Goal: Task Accomplishment & Management: Manage account settings

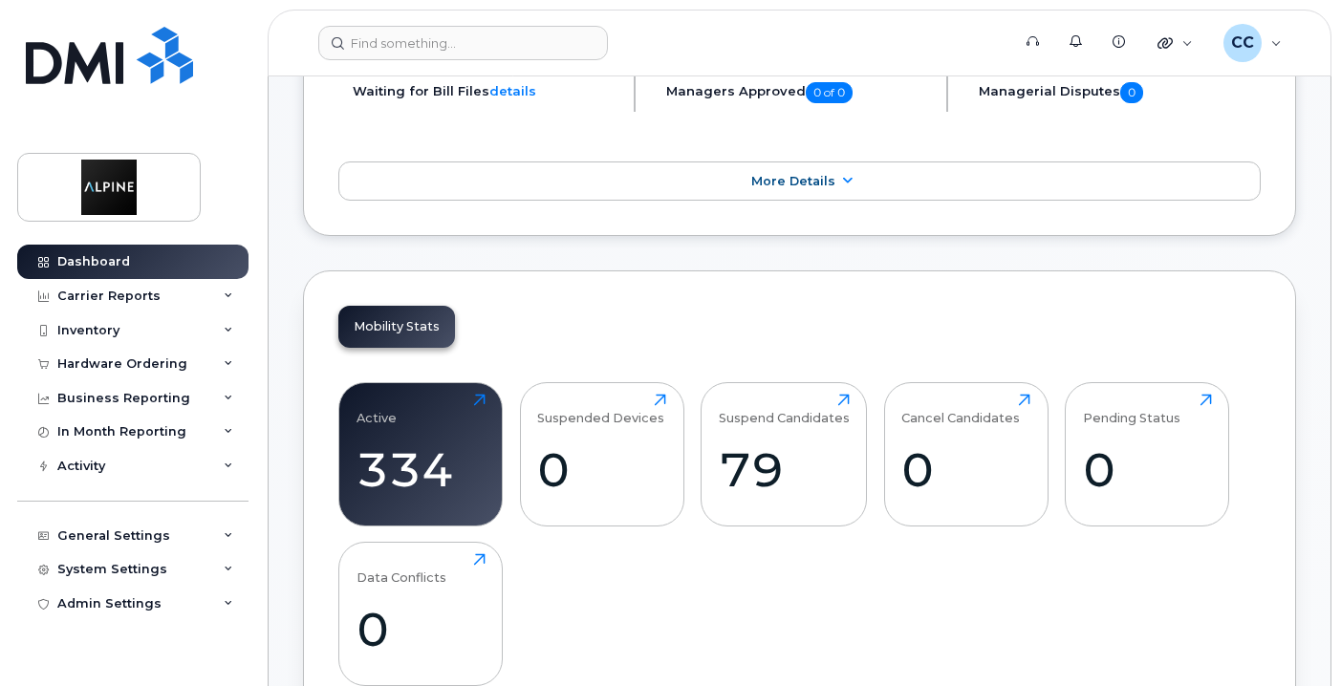
scroll to position [573, 0]
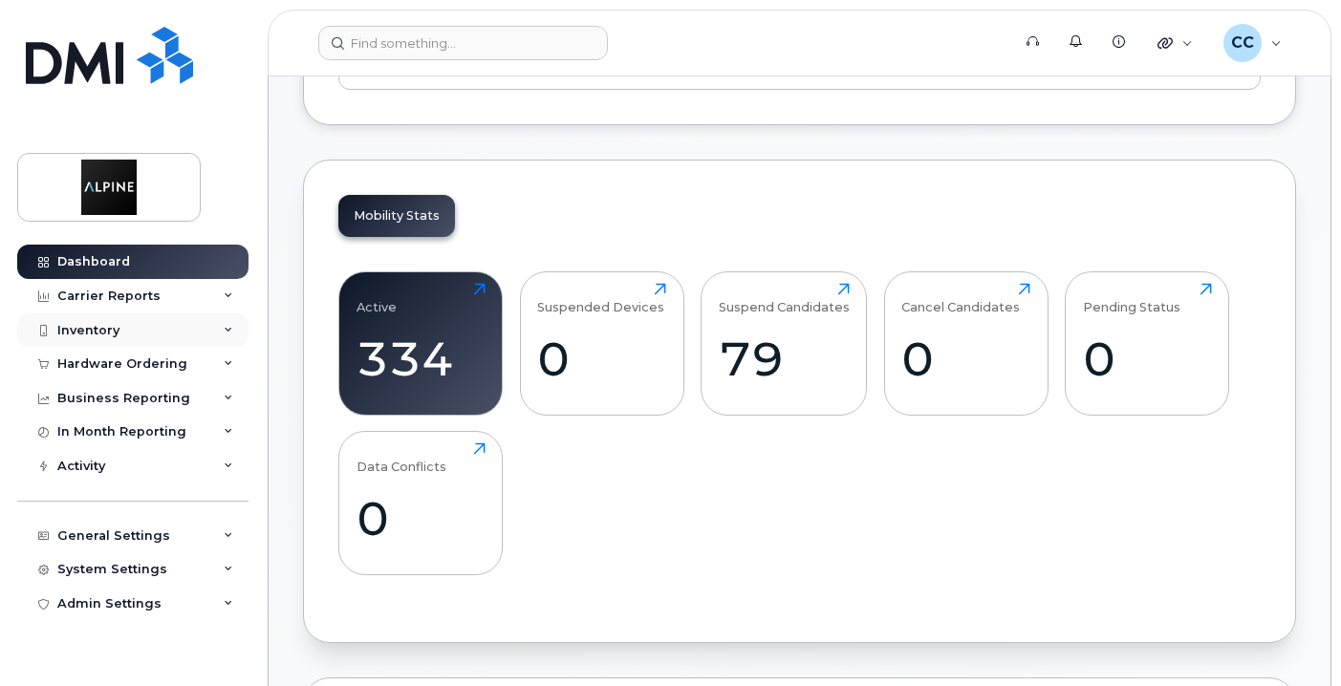
click at [136, 333] on div "Inventory" at bounding box center [132, 330] width 231 height 34
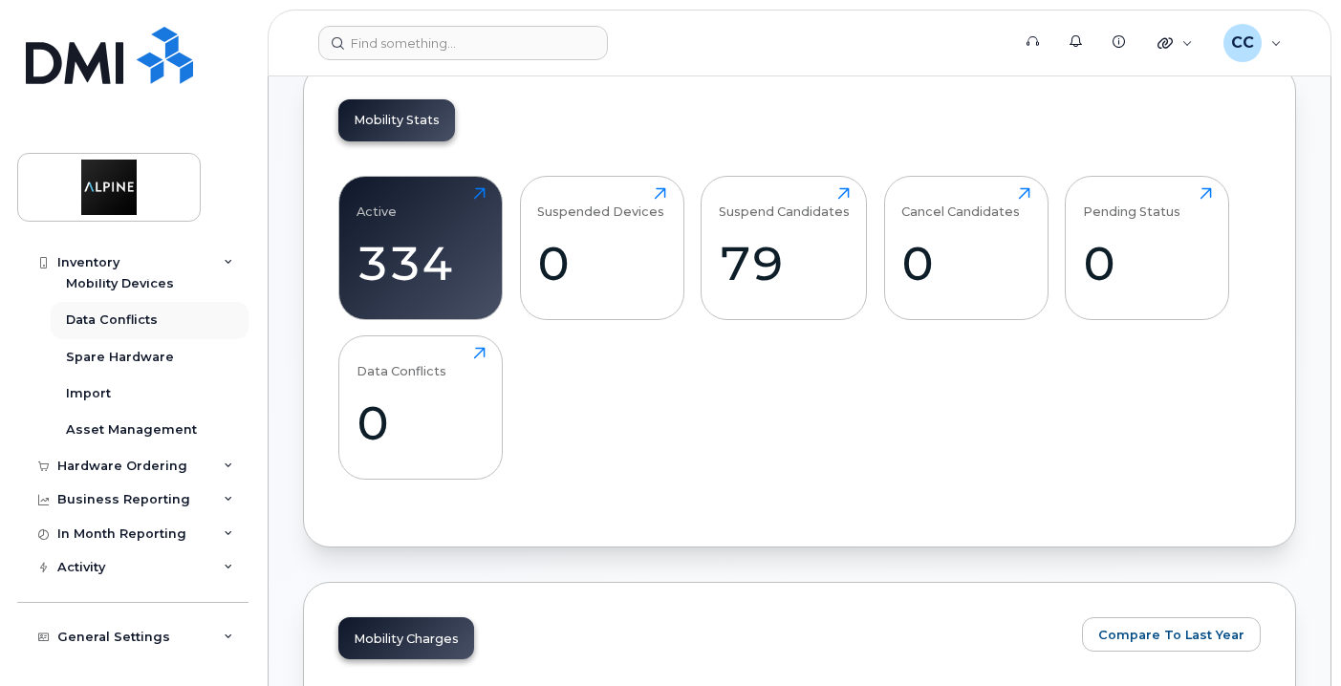
scroll to position [0, 0]
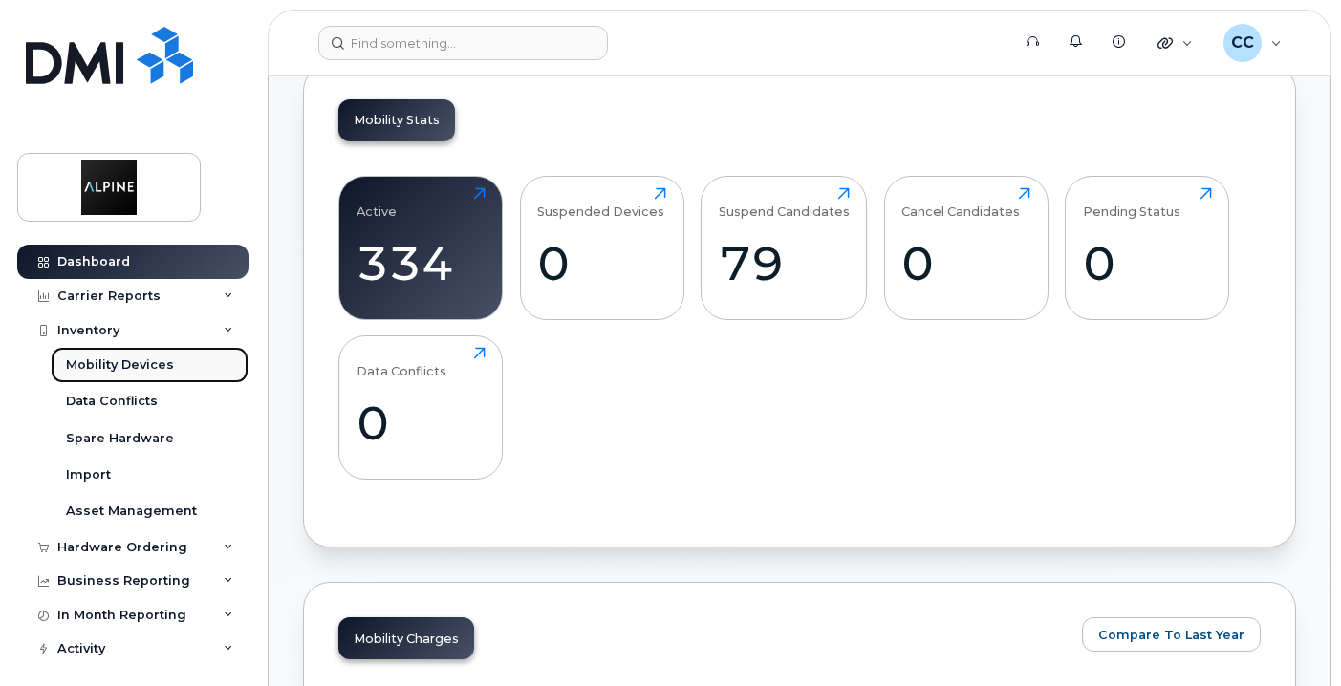
click at [145, 364] on div "Mobility Devices" at bounding box center [120, 364] width 108 height 17
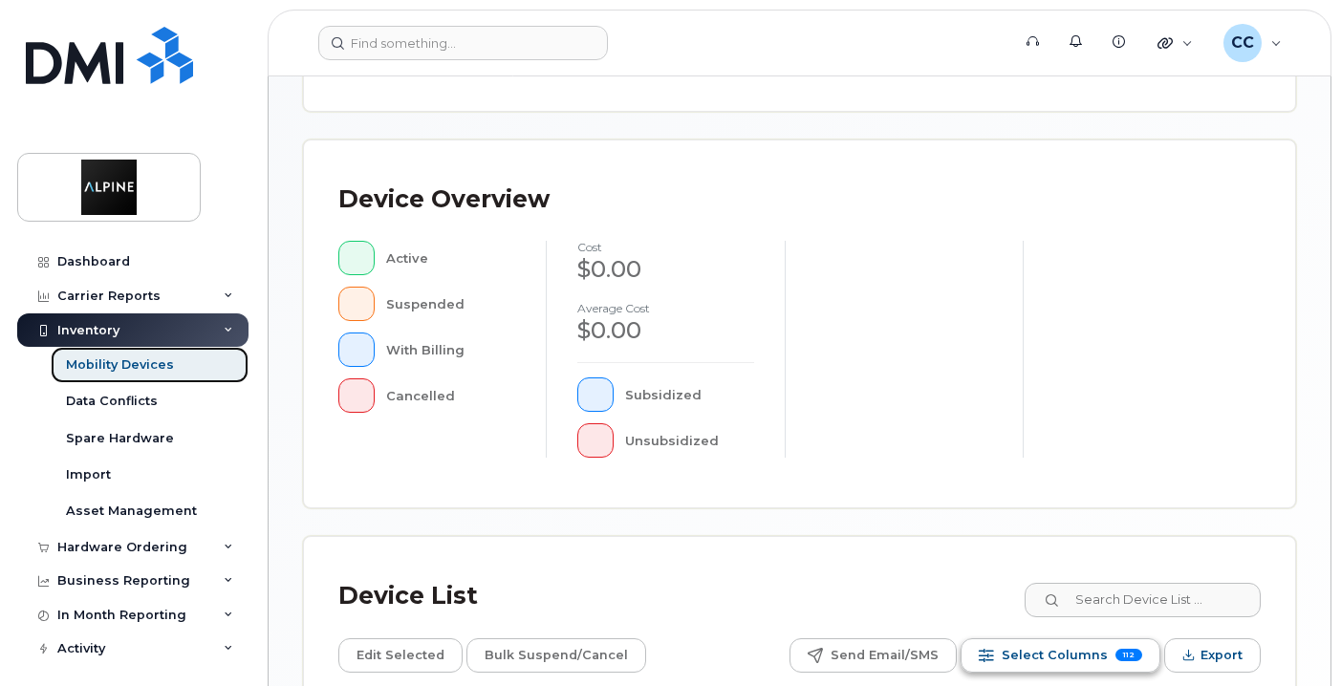
scroll to position [765, 0]
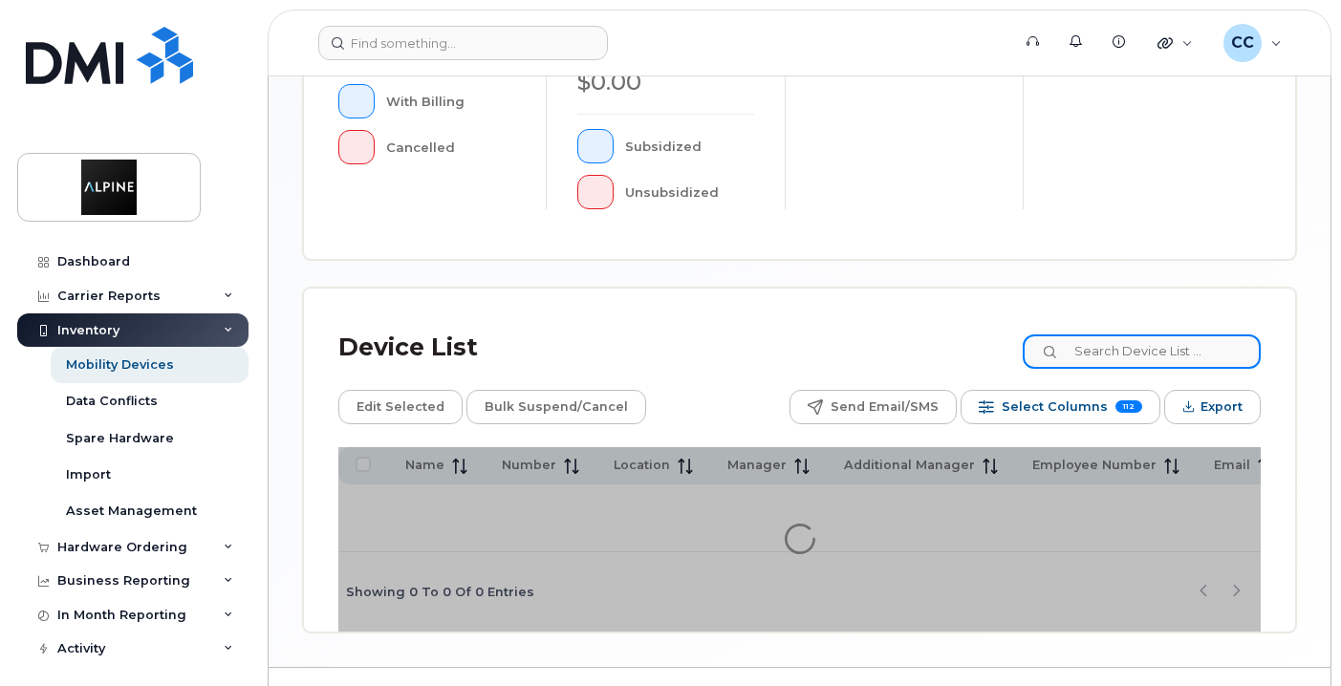
click at [1098, 351] on input at bounding box center [1142, 351] width 238 height 34
type input "6043131752"
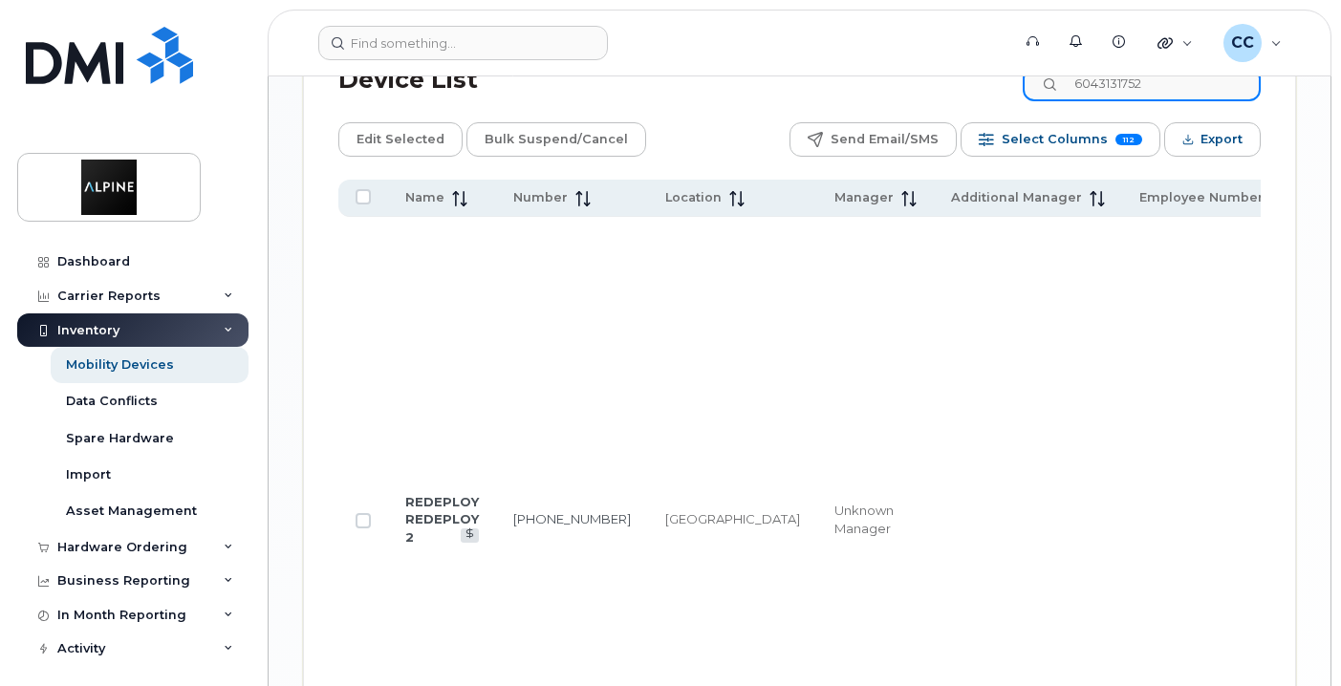
scroll to position [1086, 0]
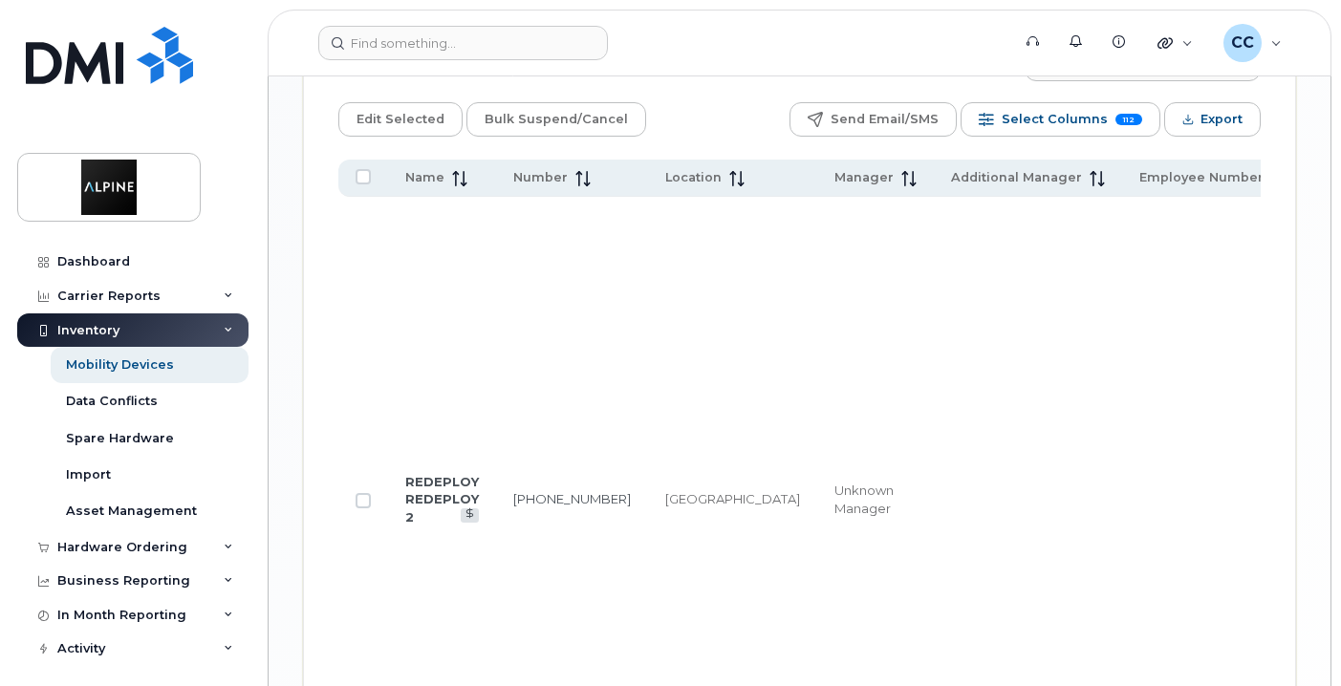
click at [427, 481] on td "REDEPLOY REDEPLOY 2" at bounding box center [442, 500] width 108 height 606
click at [519, 491] on link "604-313-1752" at bounding box center [572, 498] width 118 height 15
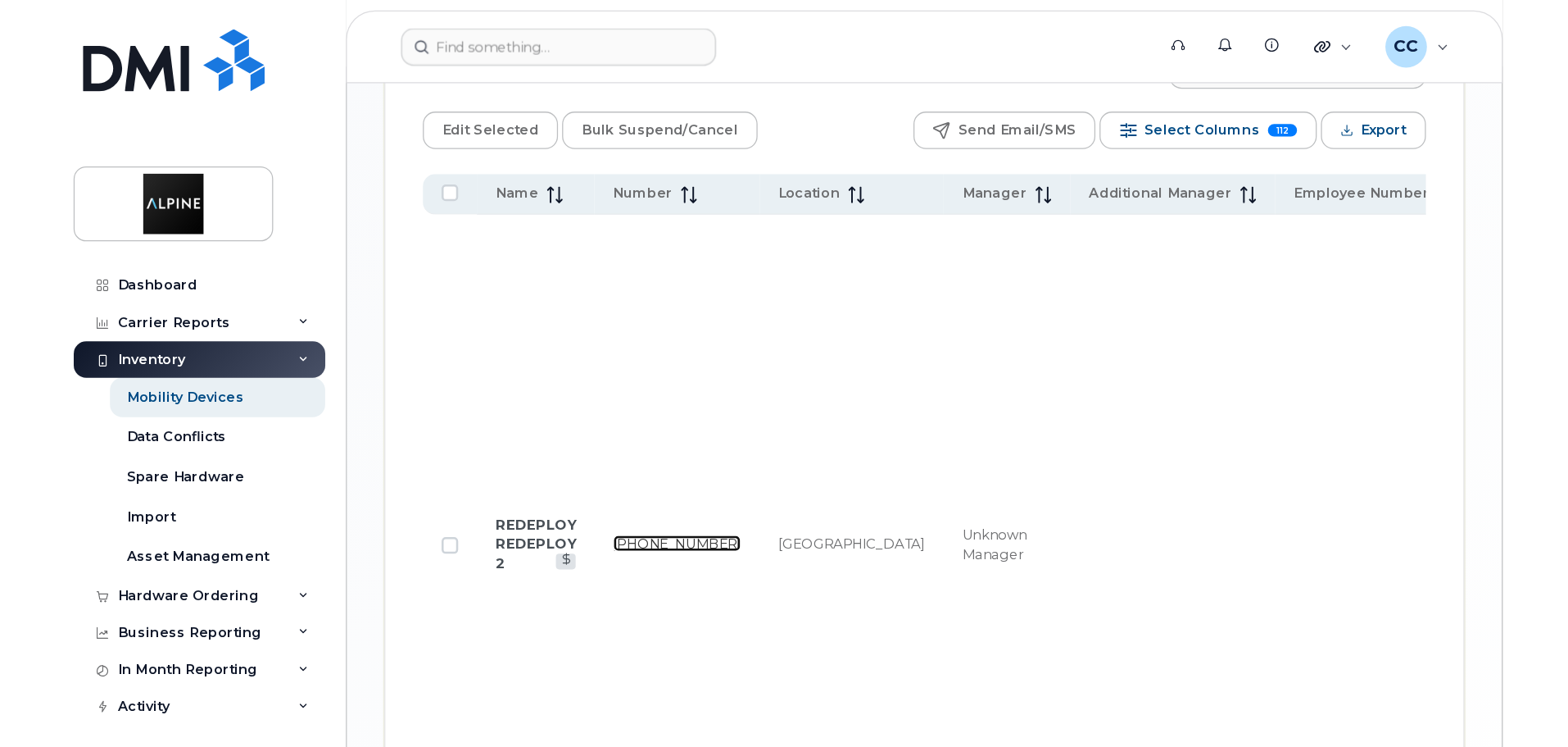
scroll to position [859, 0]
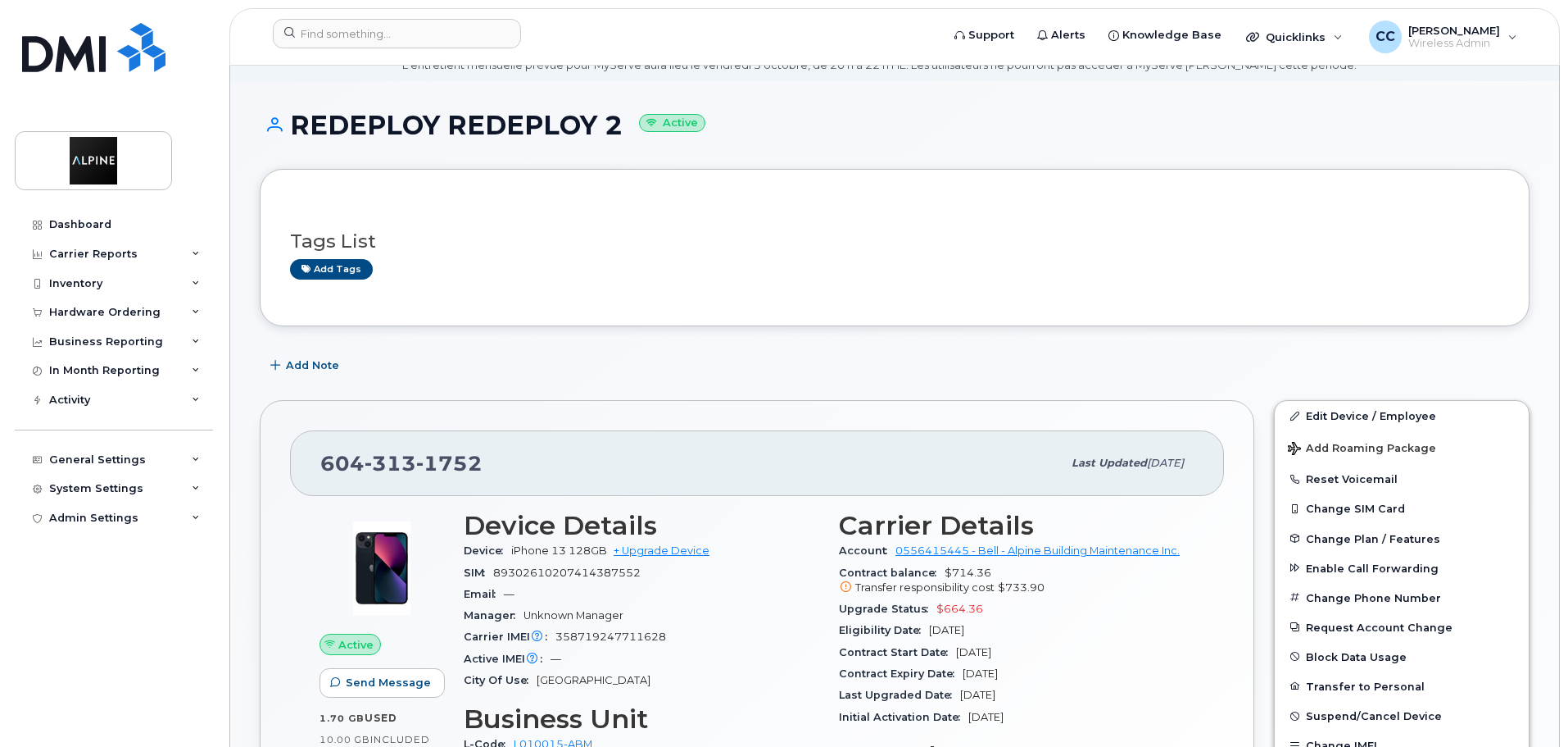
scroll to position [164, 0]
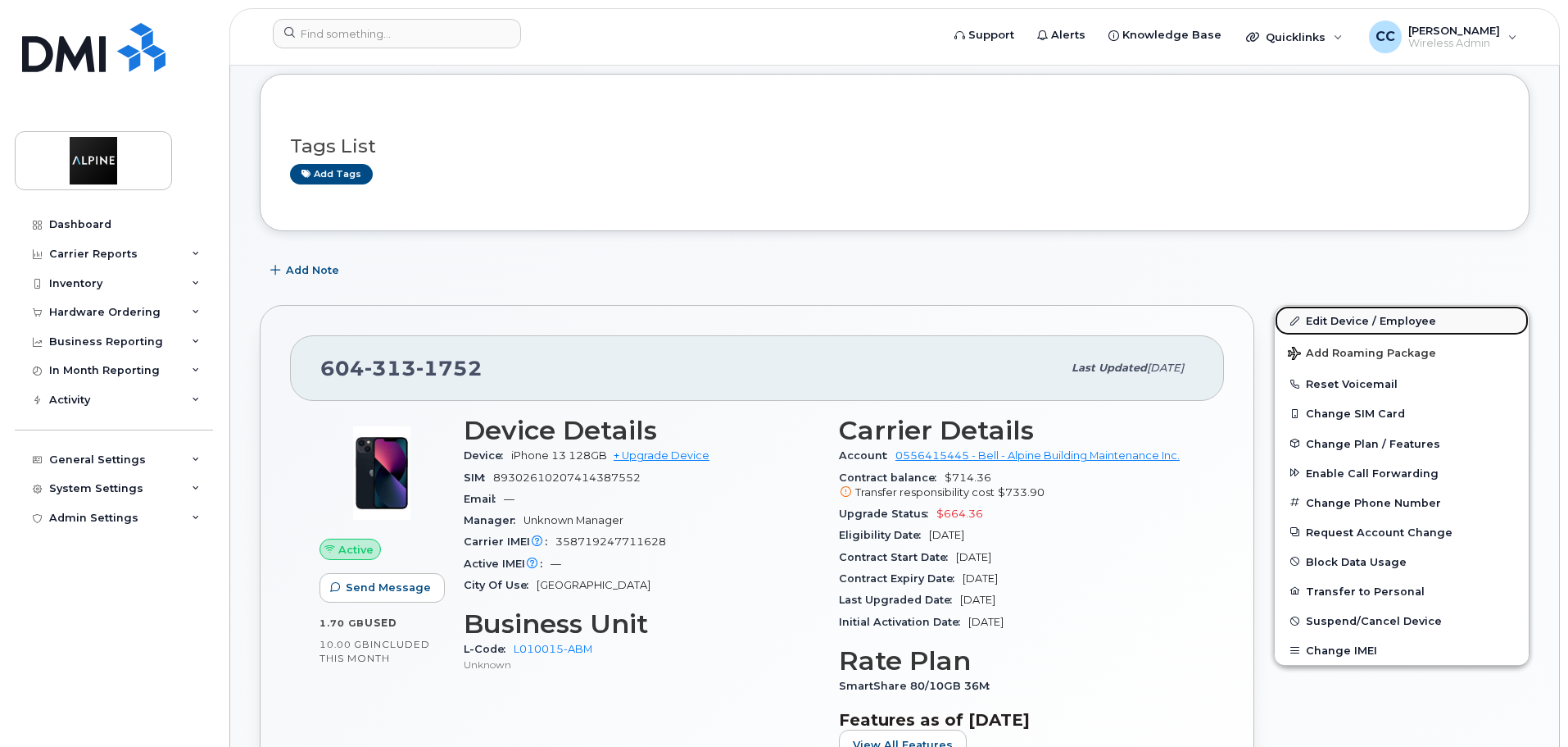
click at [1334, 321] on link "Edit Device / Employee" at bounding box center [1402, 320] width 254 height 29
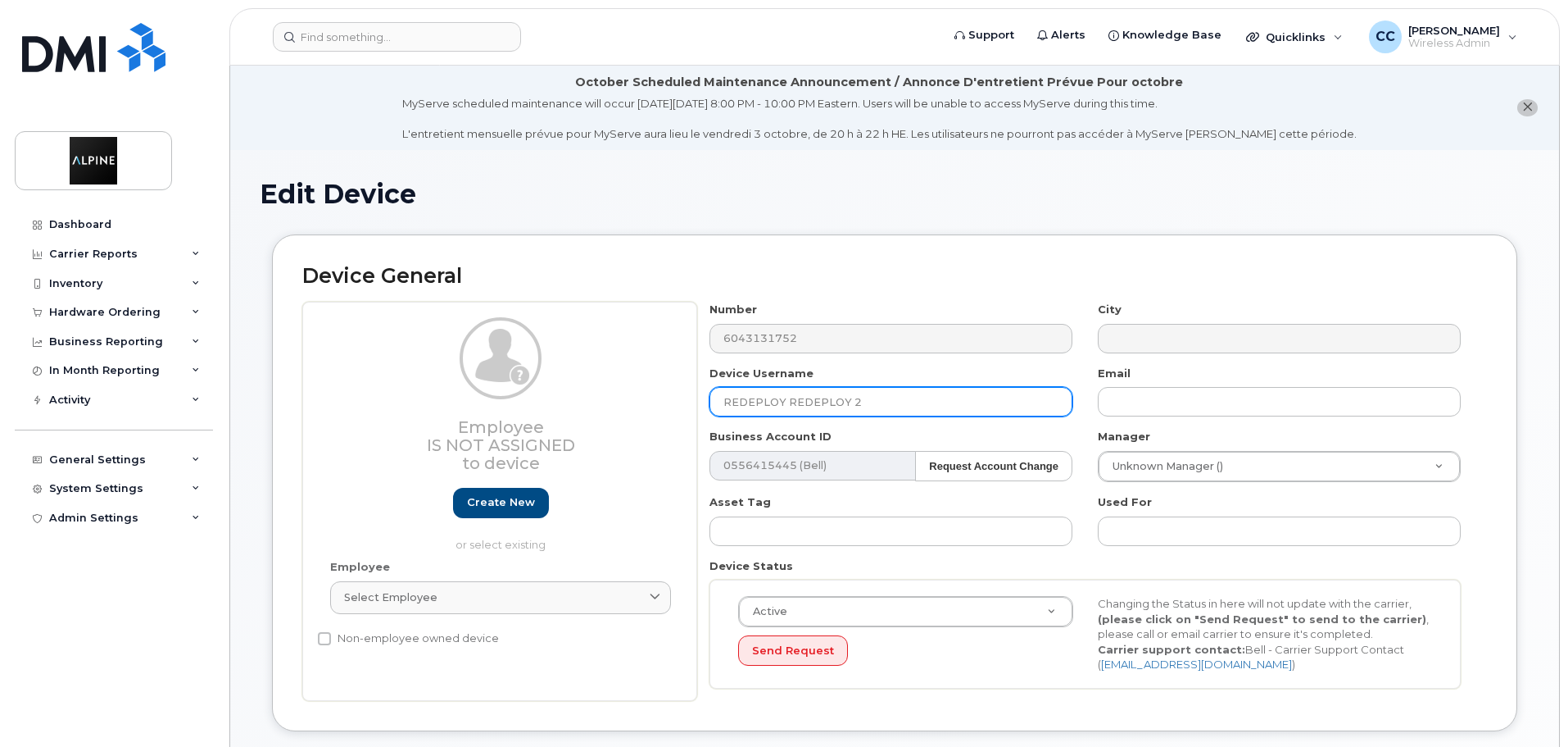
drag, startPoint x: 881, startPoint y: 395, endPoint x: 507, endPoint y: 399, distance: 374.0
click at [507, 400] on div "Employee Is not assigned to device Create new or select existing Employee Selec…" at bounding box center [895, 501] width 1185 height 399
type input "HR [PERSON_NAME]"
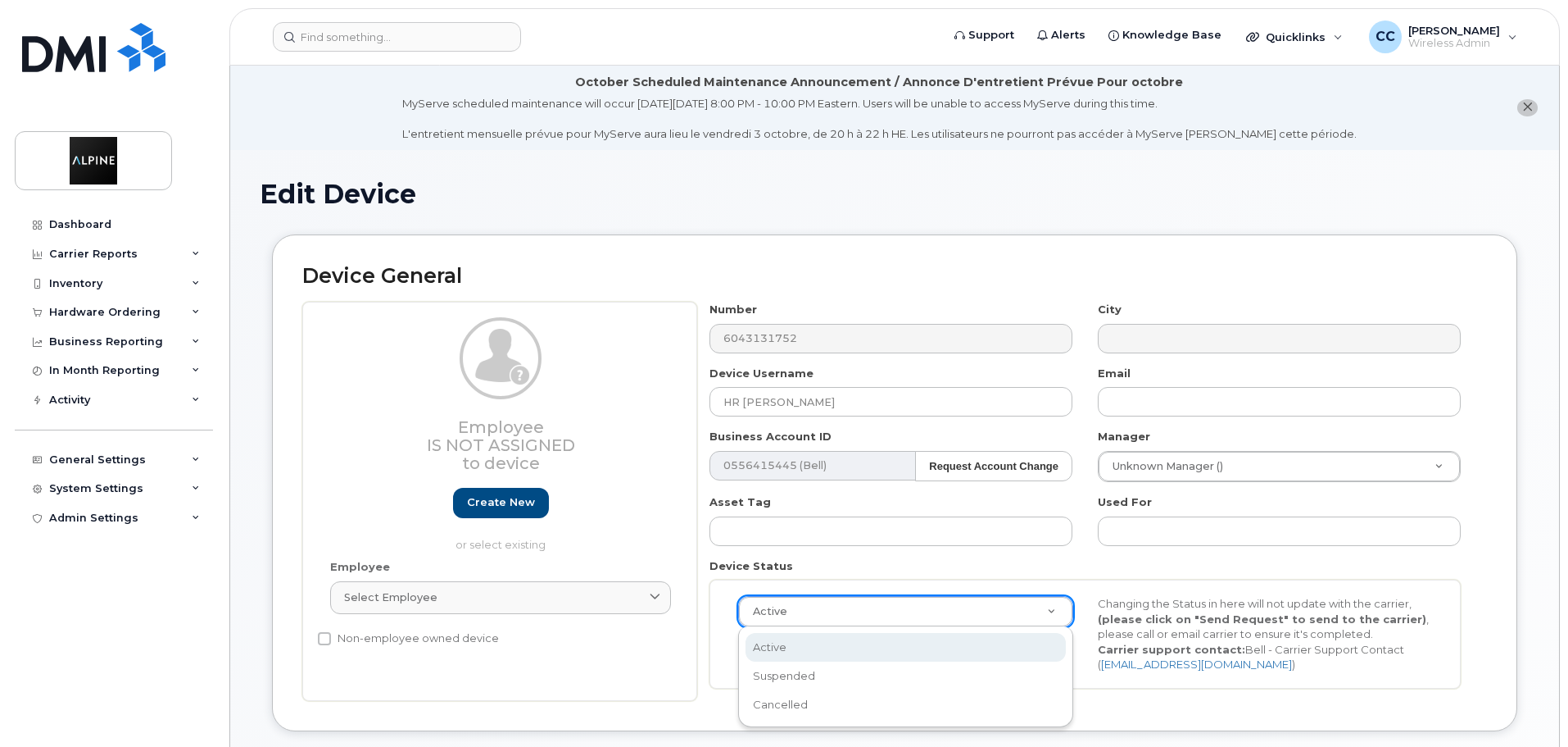
scroll to position [0, 5]
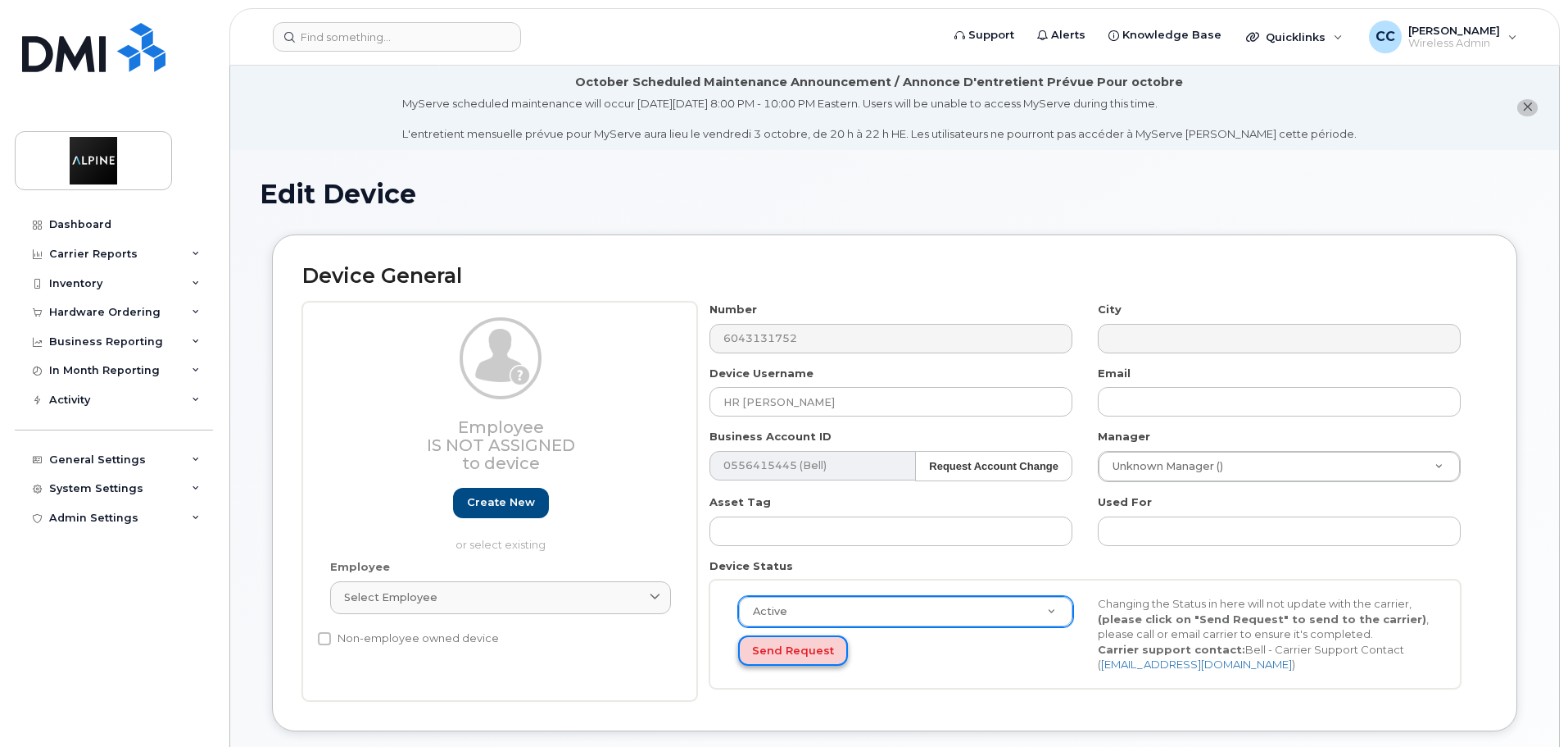
click at [824, 653] on button "Send Request" at bounding box center [793, 650] width 110 height 30
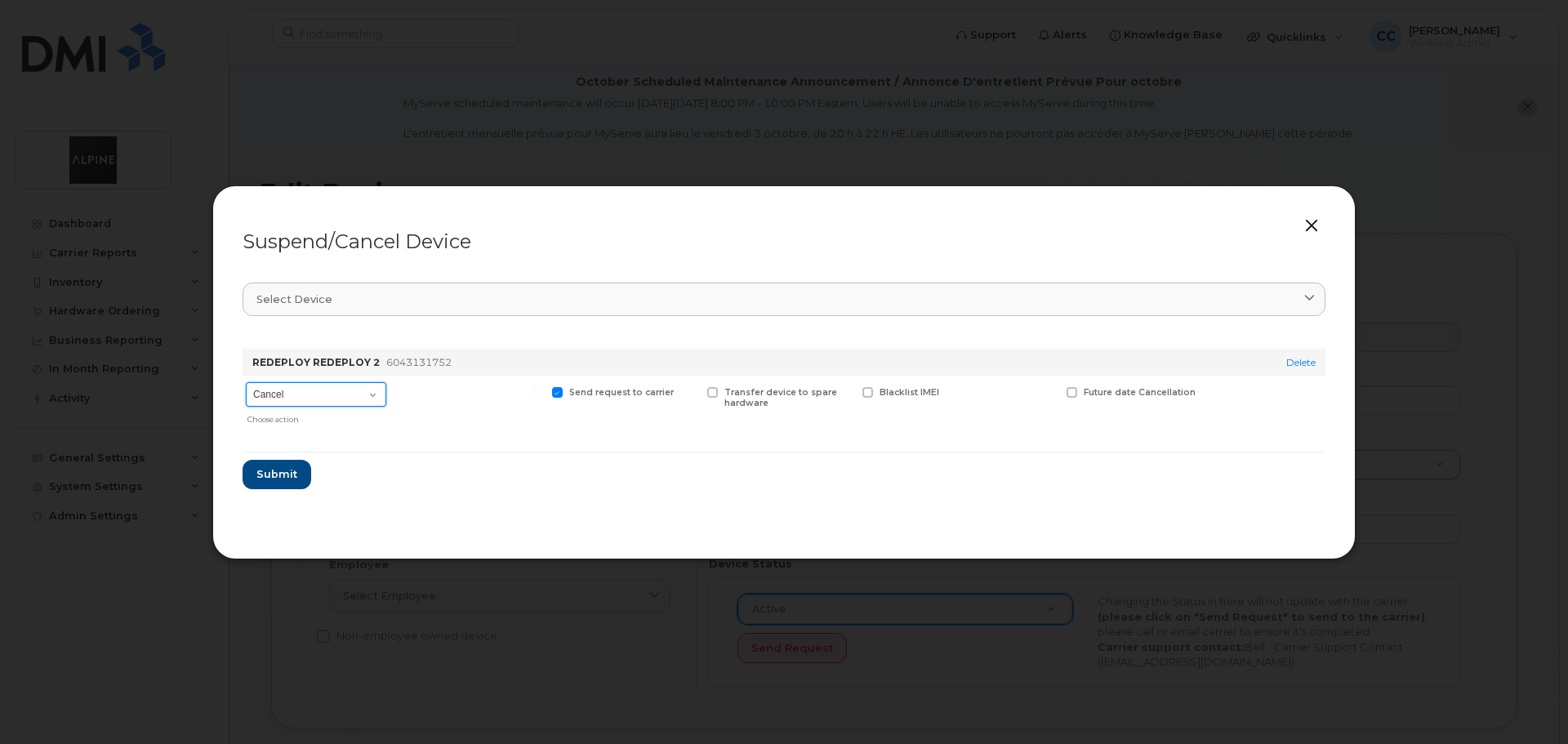
click at [345, 404] on select "Cancel Suspend - Extend Suspension Suspend - Reduced Rate Suspend - Full Rate S…" at bounding box center [316, 394] width 140 height 25
select select "[object Object]"
click at [246, 382] on select "Cancel Suspend - Extend Suspension Suspend - Reduced Rate Suspend - Full Rate S…" at bounding box center [316, 394] width 140 height 25
click at [288, 474] on span "Submit" at bounding box center [276, 474] width 41 height 15
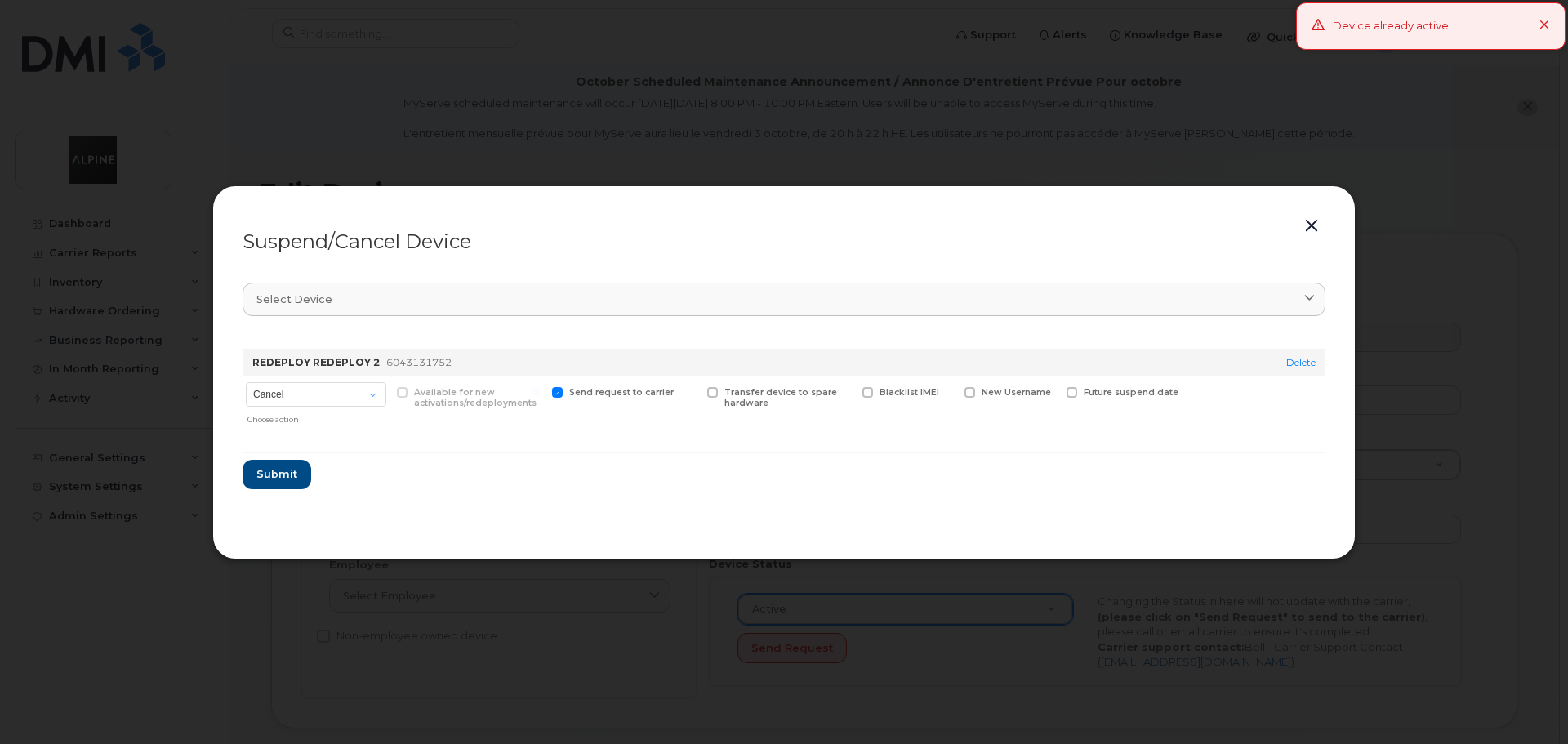
click at [1315, 224] on button "button" at bounding box center [1311, 226] width 25 height 23
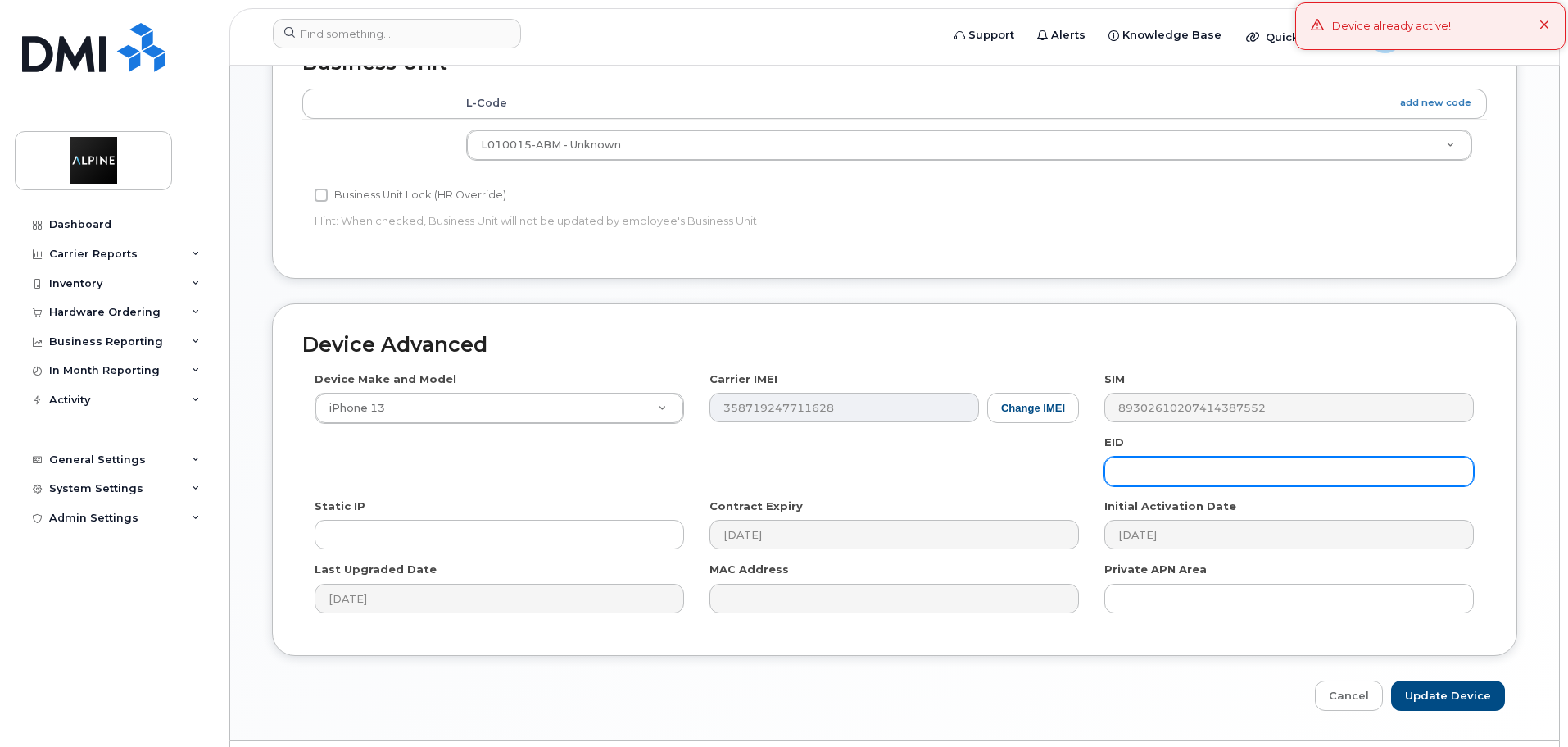
scroll to position [738, 0]
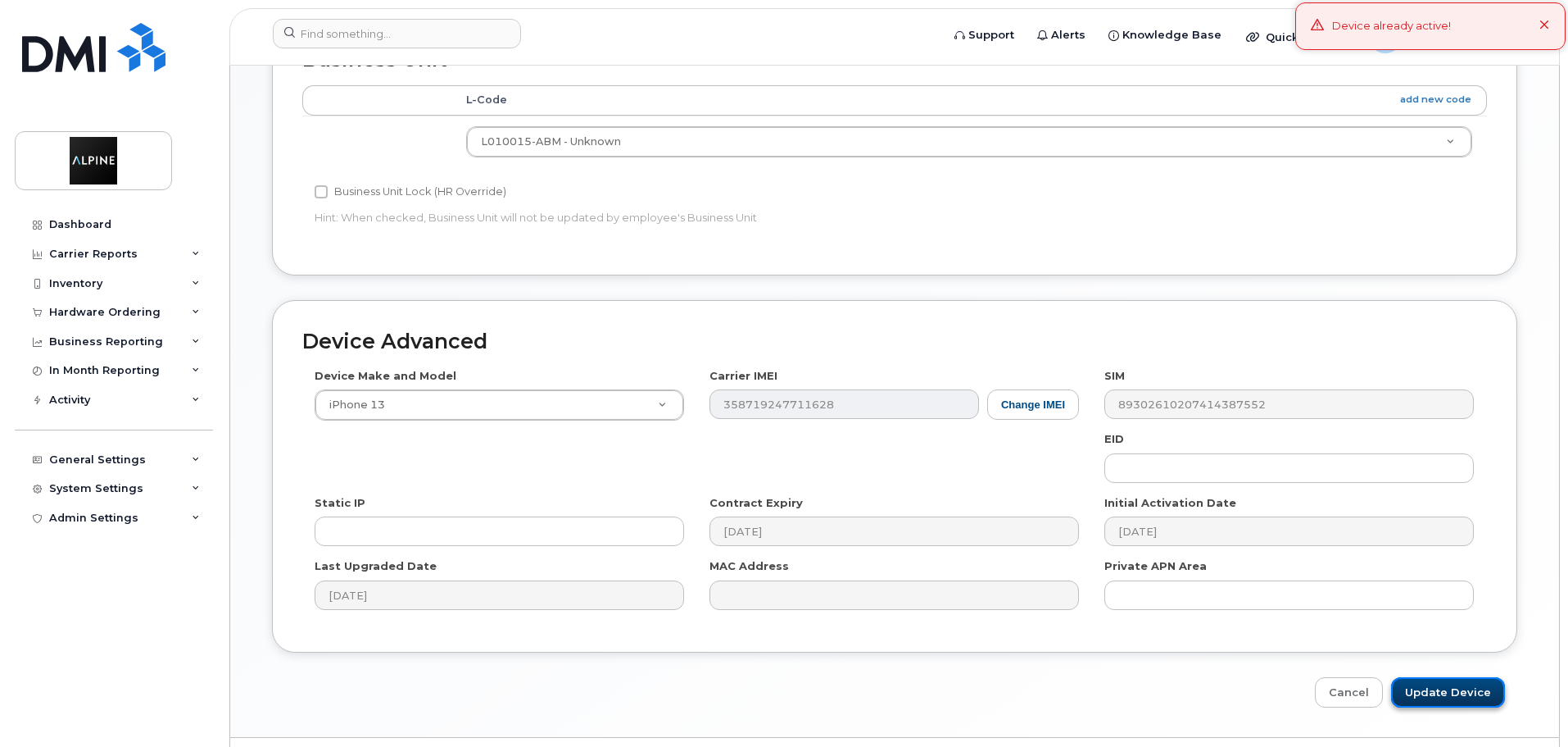
click at [1437, 695] on input "Update Device" at bounding box center [1448, 691] width 114 height 30
type input "Saving..."
